Goal: Find specific page/section: Find specific page/section

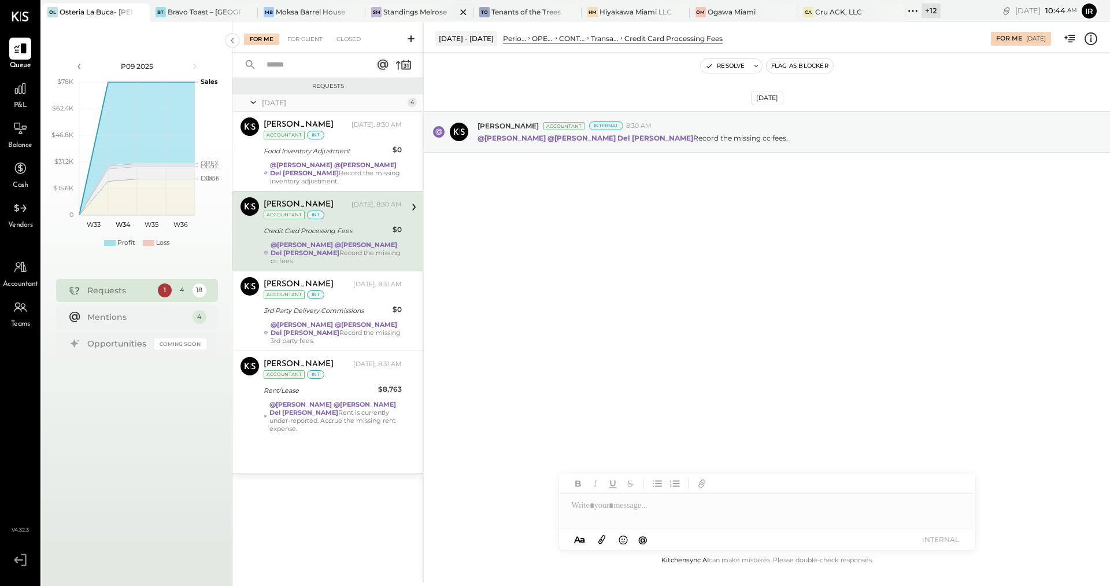
click at [382, 14] on div "SM Standings Melrose" at bounding box center [410, 12] width 91 height 10
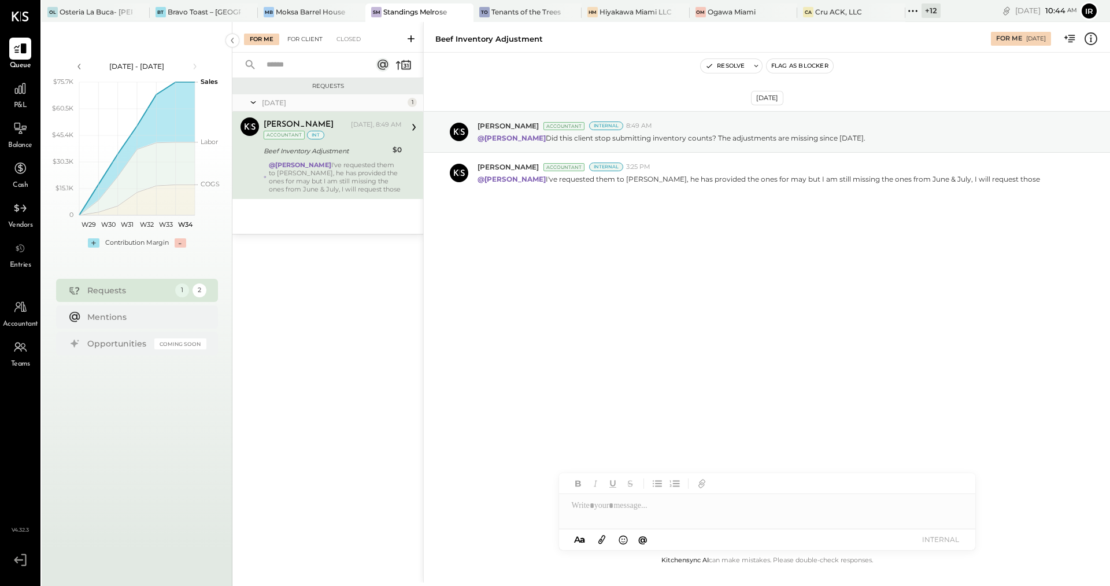
click at [311, 40] on div "For Client" at bounding box center [305, 40] width 47 height 12
